Goal: Check status

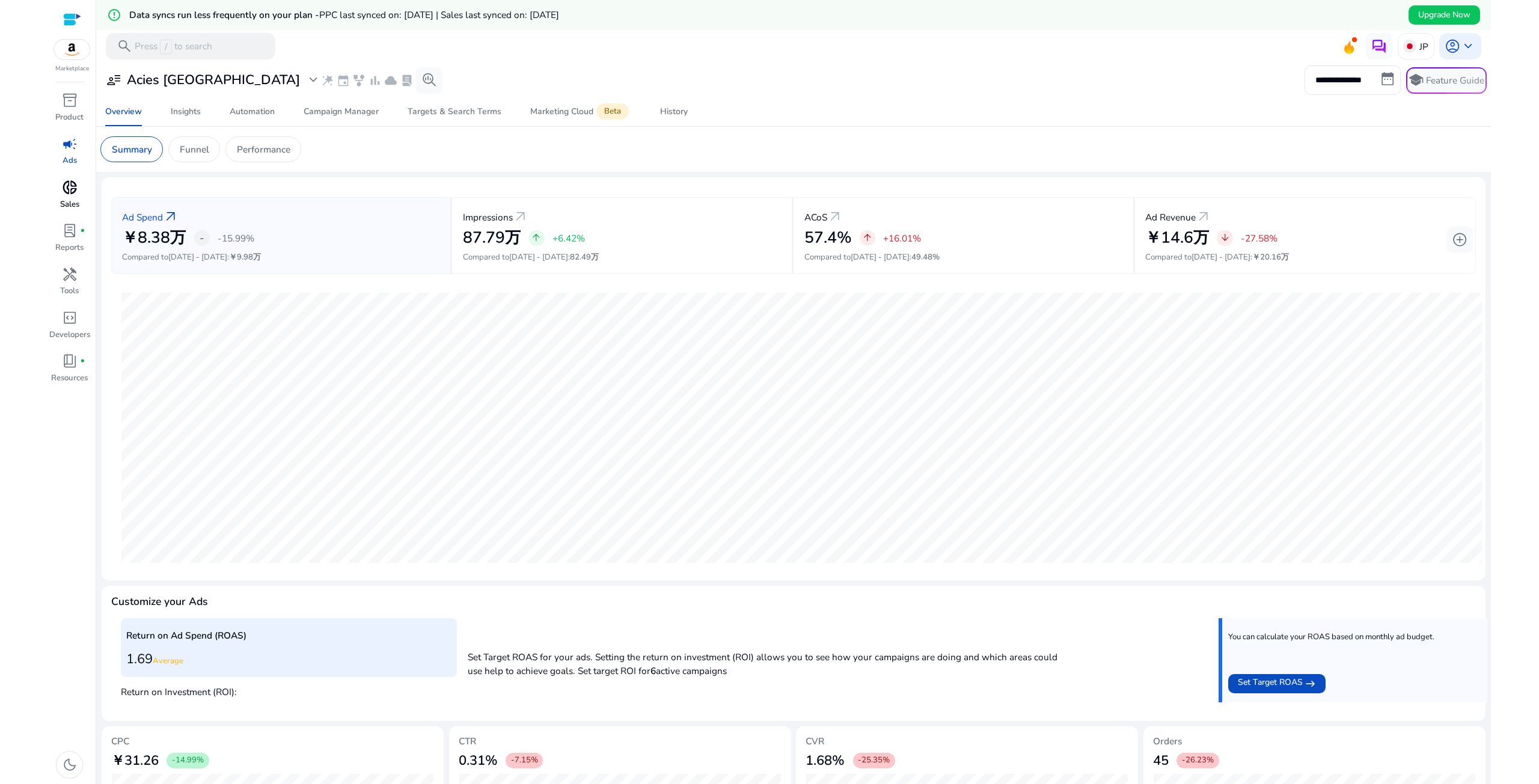
click at [78, 205] on p "Sales" at bounding box center [70, 205] width 20 height 12
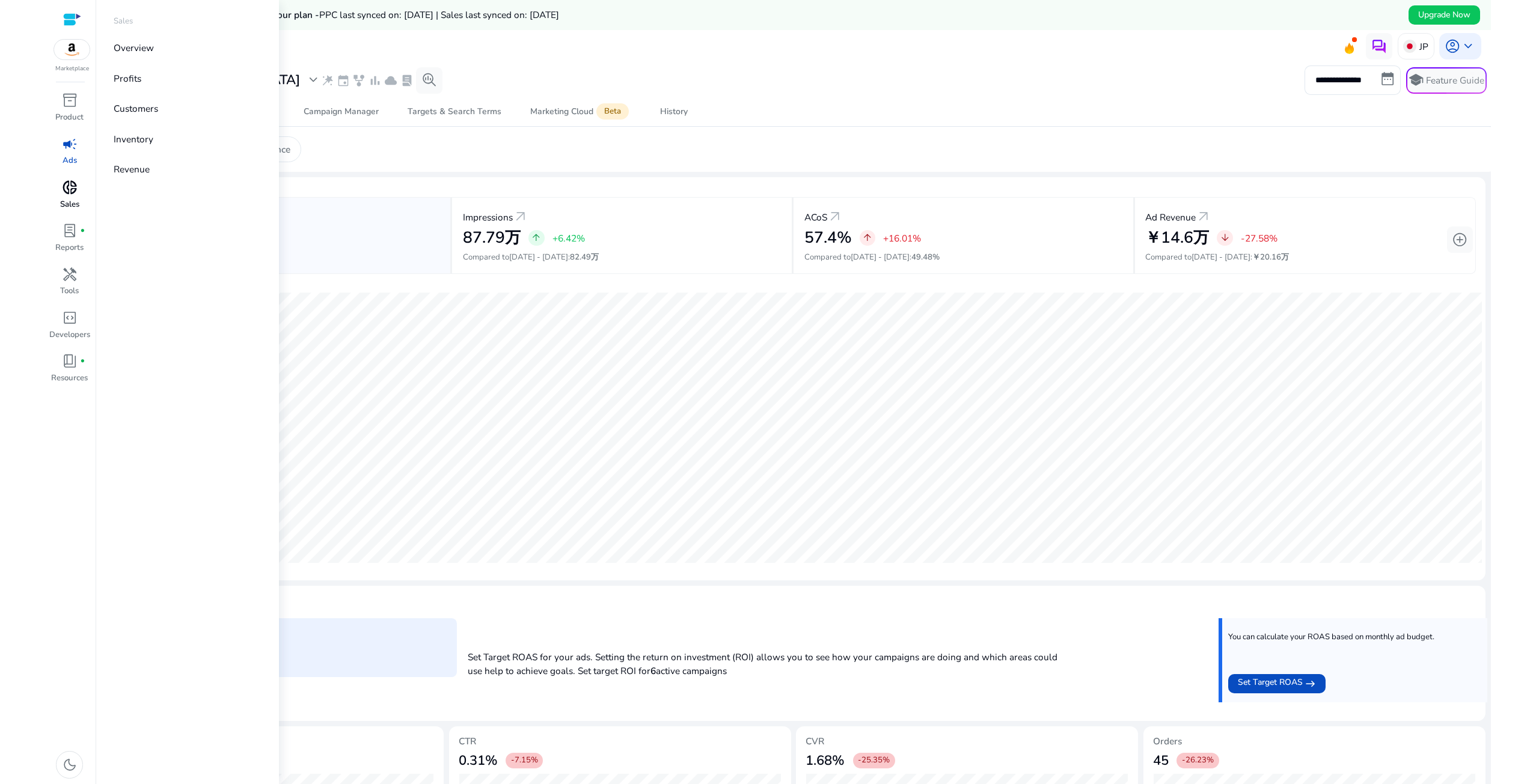
select select "*"
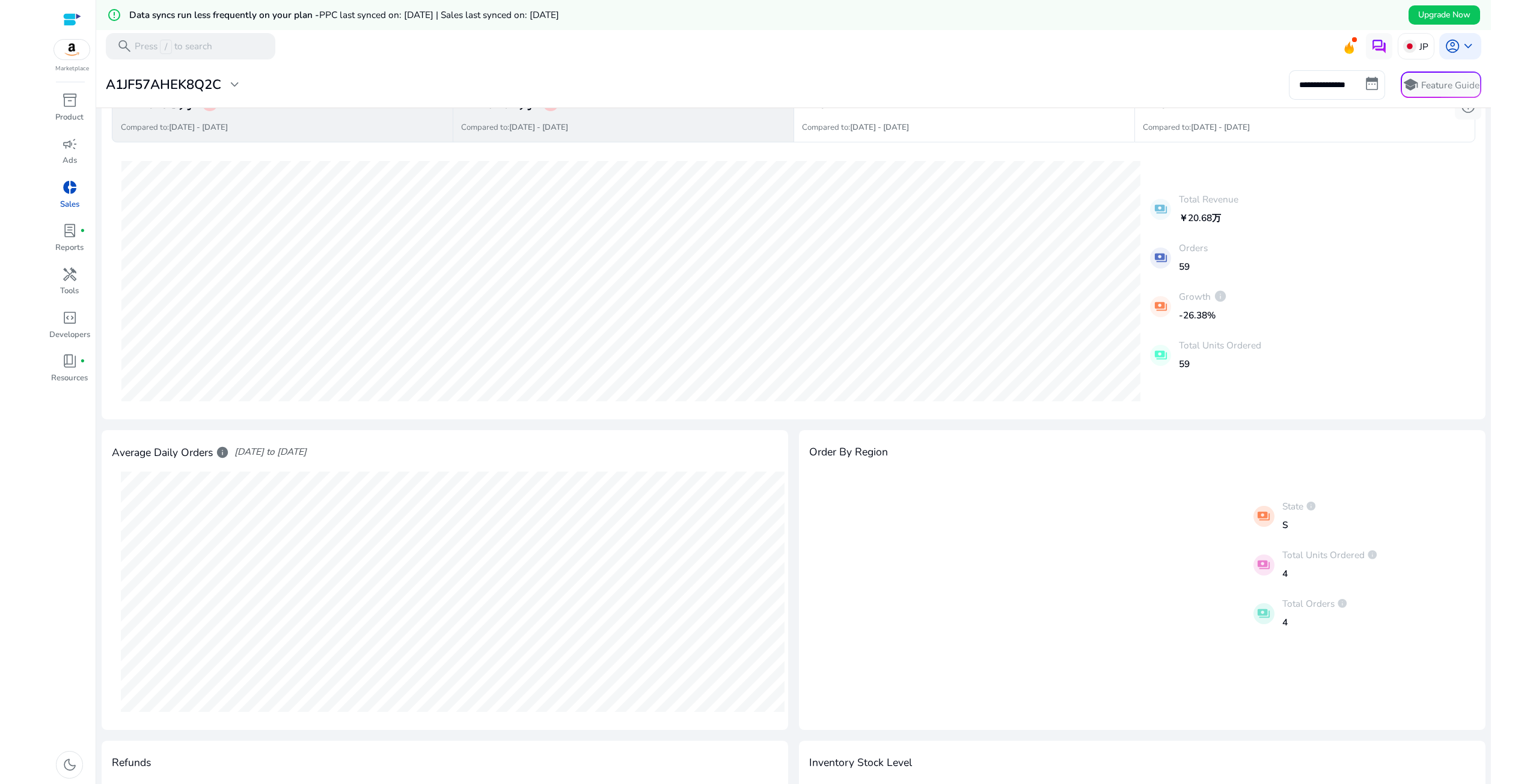
scroll to position [100, 0]
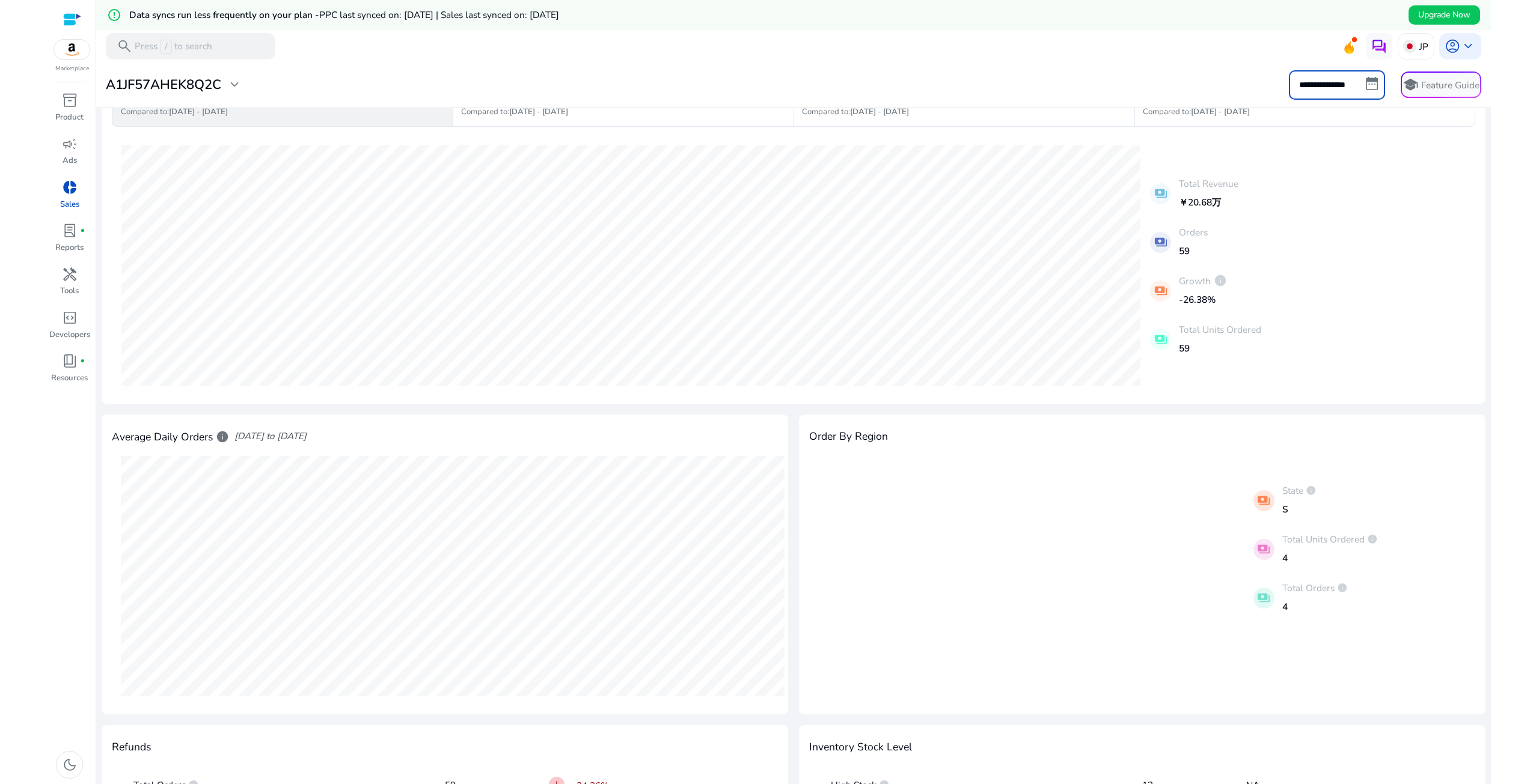
click at [1363, 84] on input "**********" at bounding box center [1336, 85] width 96 height 29
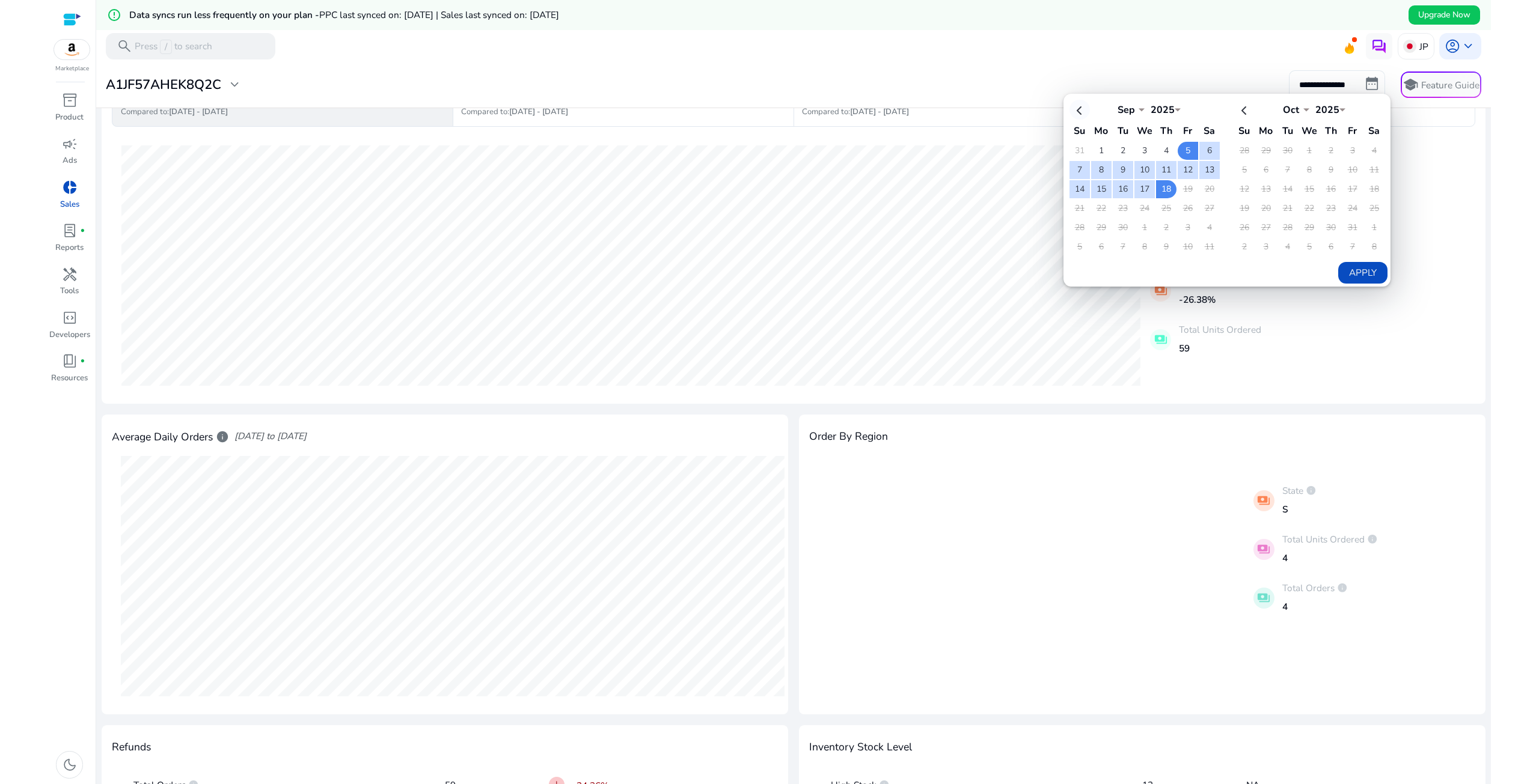
click at [1076, 114] on th at bounding box center [1080, 109] width 20 height 19
select select "*"
click at [949, 39] on mat-toolbar "search Press / to search JP account_circle keyboard_arrow_down" at bounding box center [793, 46] width 1395 height 33
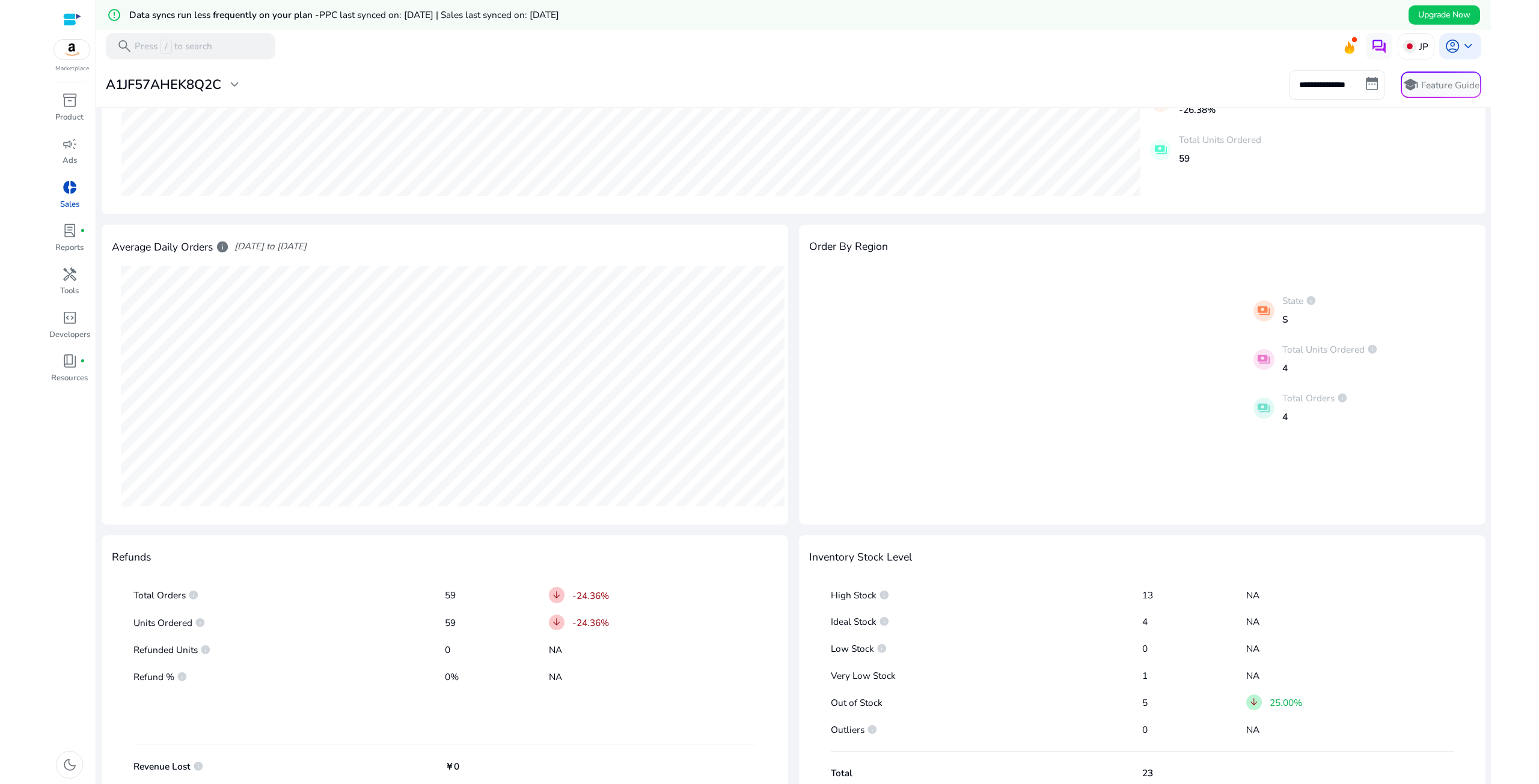
scroll to position [309, 0]
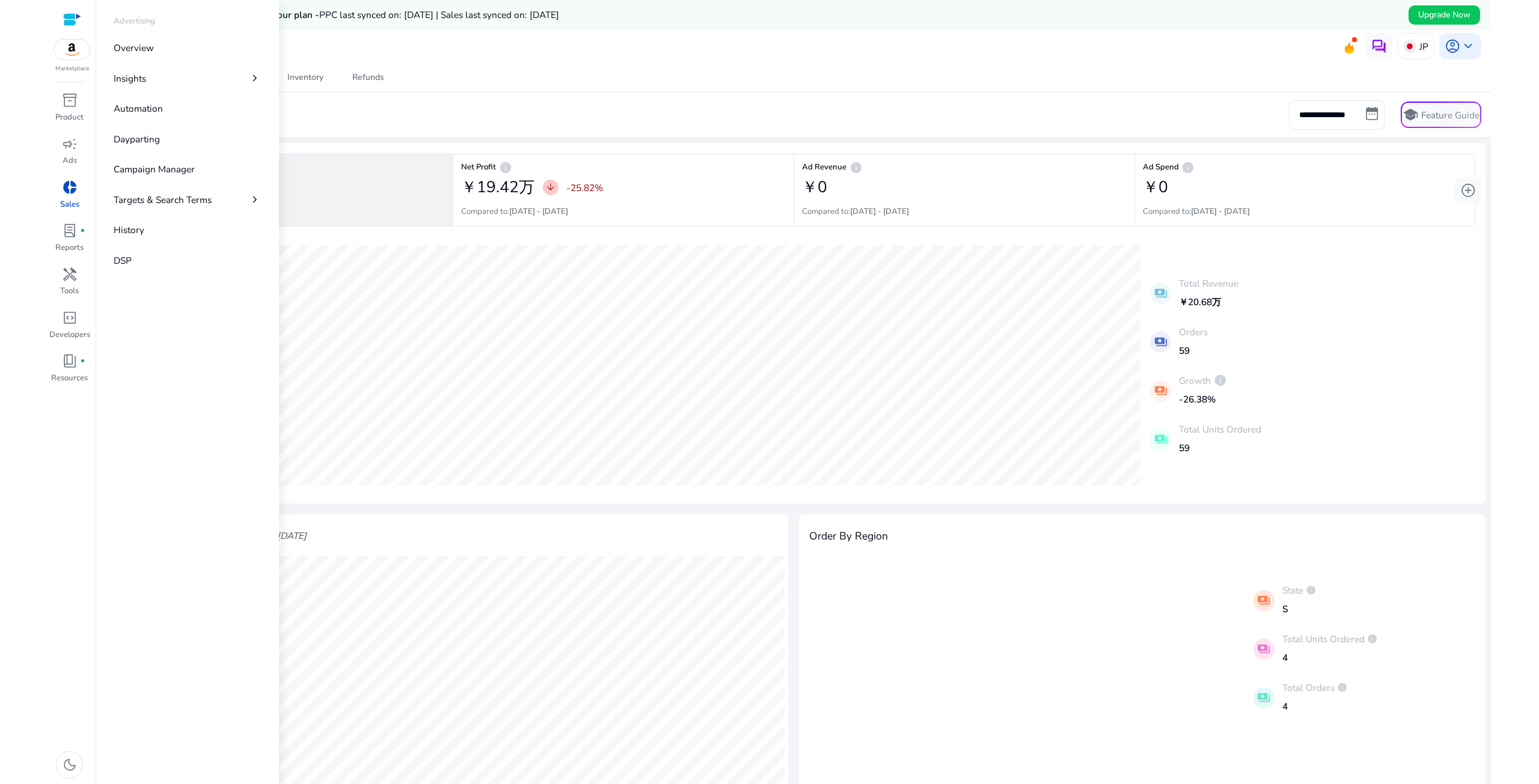
scroll to position [309, 0]
